Goal: Task Accomplishment & Management: Manage account settings

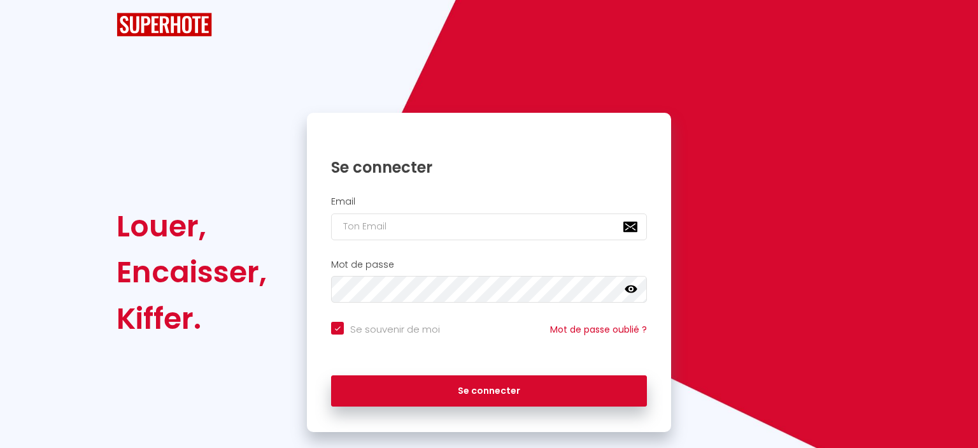
checkbox input "true"
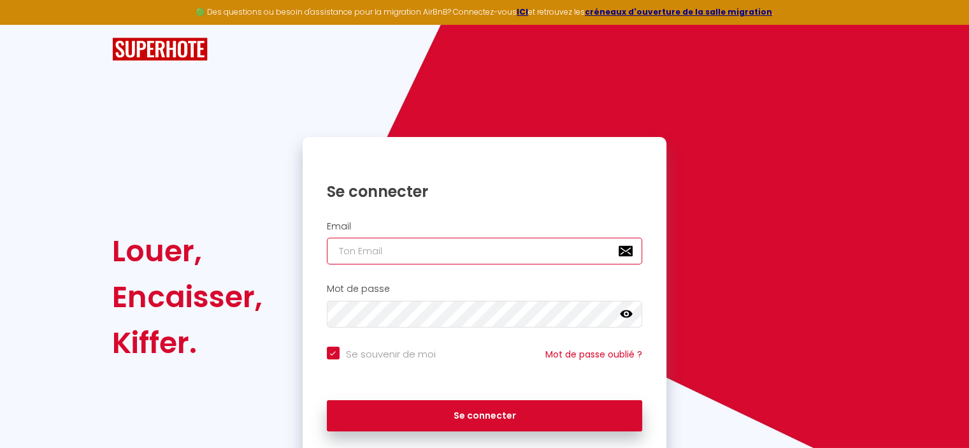
type input "[EMAIL_ADDRESS][DOMAIN_NAME]"
checkbox input "true"
click at [459, 252] on input "[EMAIL_ADDRESS][DOMAIN_NAME]" at bounding box center [485, 251] width 316 height 27
type input "[EMAIL_ADDRESS][DOMAIN_NAME]"
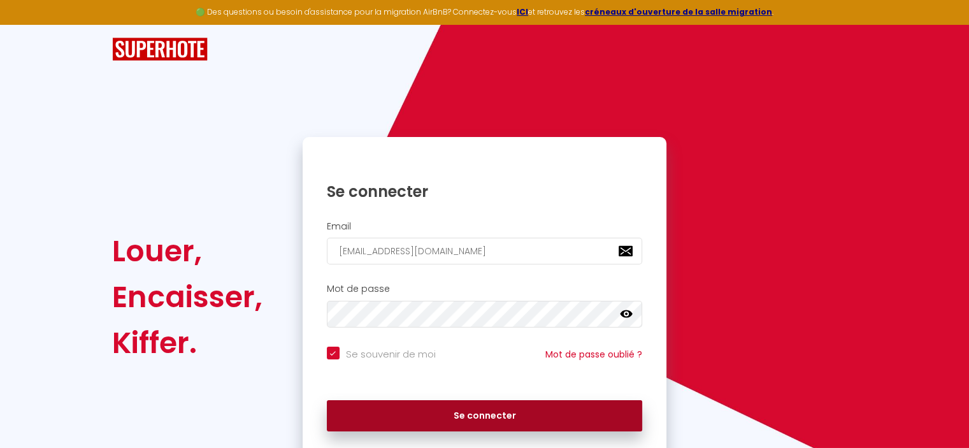
click at [473, 413] on button "Se connecter" at bounding box center [485, 416] width 316 height 32
checkbox input "true"
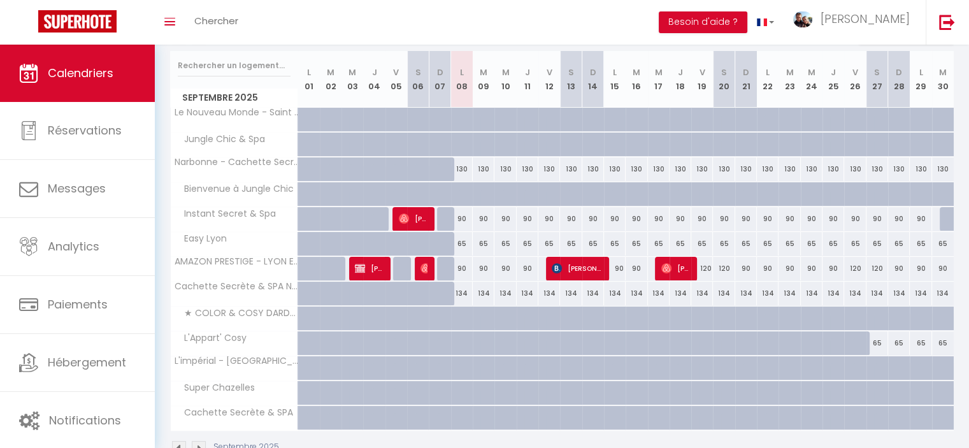
scroll to position [127, 0]
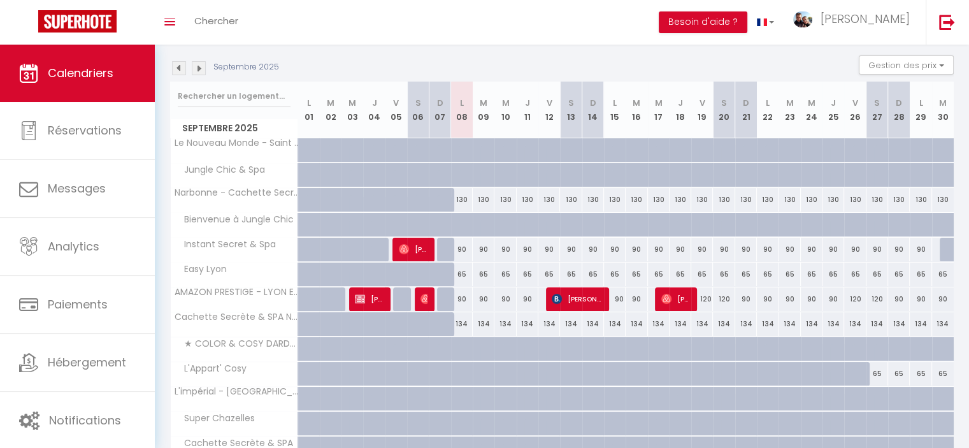
click at [591, 248] on div "90" at bounding box center [593, 250] width 22 height 24
type input "90"
select select "1"
type input "Dim 14 Septembre 2025"
type input "Lun 15 Septembre 2025"
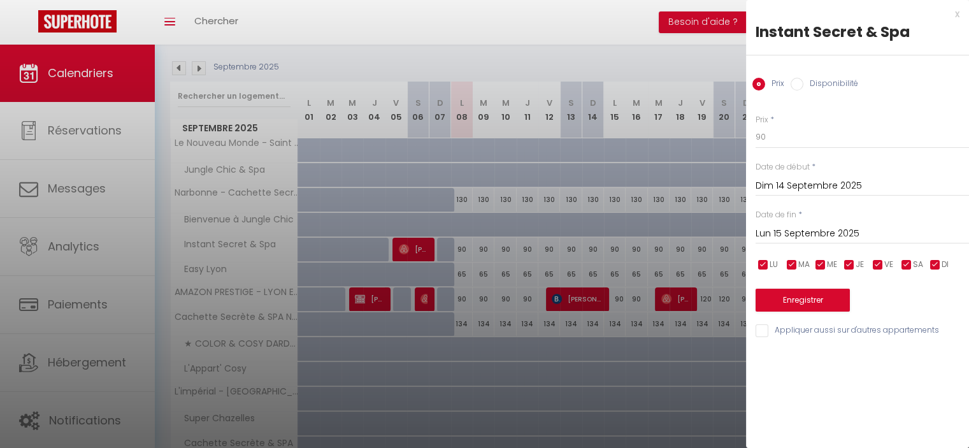
click at [833, 86] on label "Disponibilité" at bounding box center [830, 85] width 55 height 14
click at [803, 86] on input "Disponibilité" at bounding box center [796, 84] width 13 height 13
radio input "true"
radio input "false"
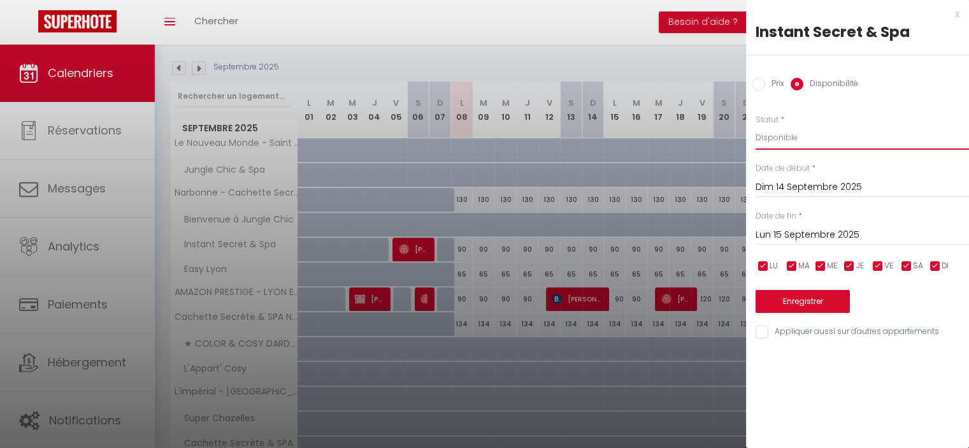
click at [822, 142] on select "Disponible Indisponible" at bounding box center [861, 137] width 213 height 24
select select "0"
click at [755, 125] on select "Disponible Indisponible" at bounding box center [861, 137] width 213 height 24
click at [809, 232] on input "Lun 15 Septembre 2025" at bounding box center [861, 235] width 213 height 17
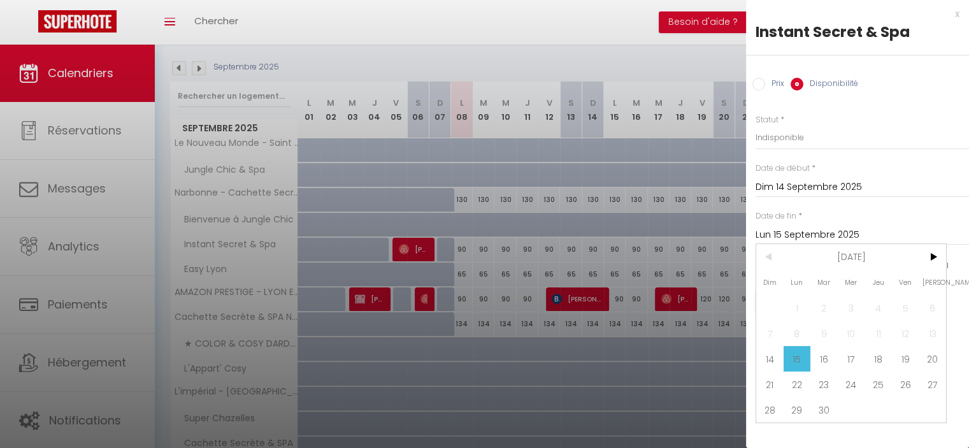
click at [830, 404] on span "30" at bounding box center [823, 409] width 27 height 25
type input "[DATE]"
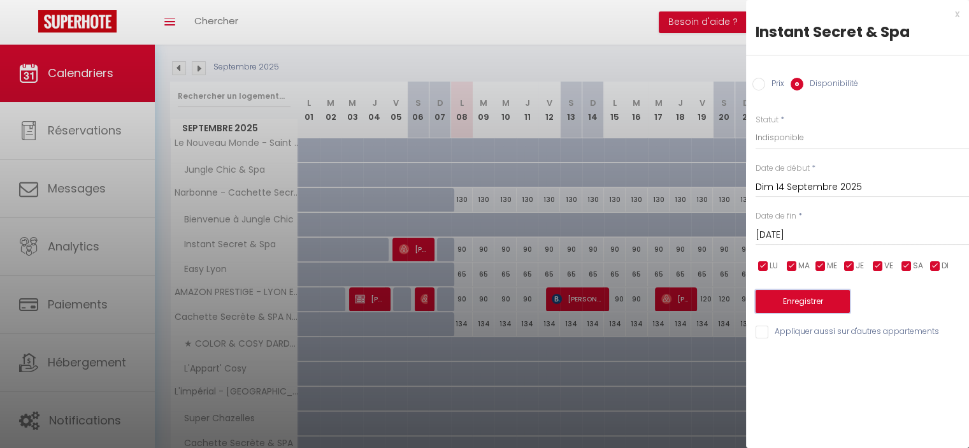
click at [833, 301] on button "Enregistrer" at bounding box center [802, 301] width 94 height 23
